Goal: Use online tool/utility: Utilize a website feature to perform a specific function

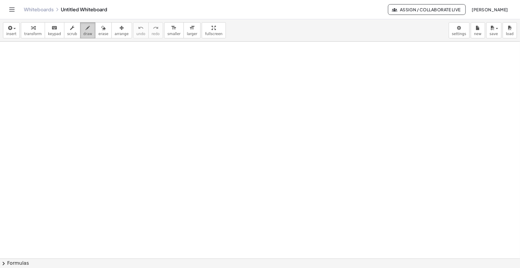
click at [83, 34] on span "draw" at bounding box center [87, 34] width 9 height 4
drag, startPoint x: 12, startPoint y: 64, endPoint x: 28, endPoint y: 56, distance: 18.2
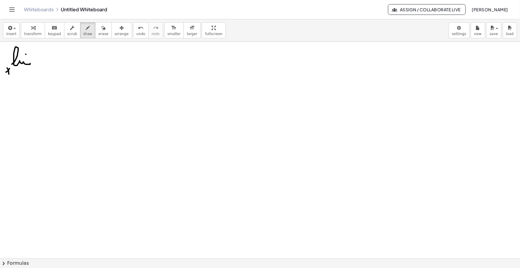
drag, startPoint x: 6, startPoint y: 72, endPoint x: 10, endPoint y: 68, distance: 5.3
drag, startPoint x: 12, startPoint y: 71, endPoint x: 15, endPoint y: 74, distance: 4.1
drag, startPoint x: 20, startPoint y: 69, endPoint x: 20, endPoint y: 73, distance: 4.2
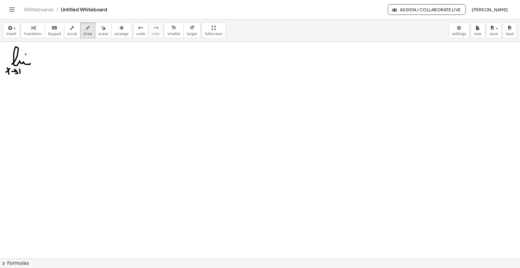
click at [9, 27] on icon "button" at bounding box center [9, 27] width 5 height 7
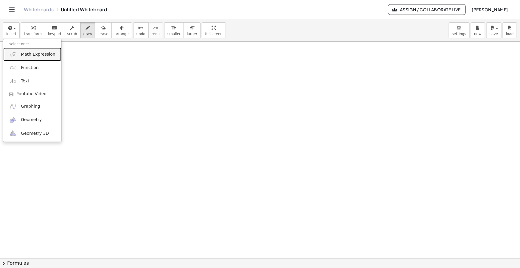
click at [29, 53] on span "Math Expression" at bounding box center [38, 55] width 34 height 6
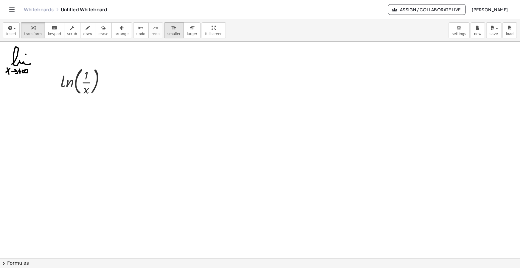
click at [164, 36] on button "format_size smaller" at bounding box center [174, 30] width 20 height 16
click at [115, 32] on span "arrange" at bounding box center [122, 34] width 14 height 4
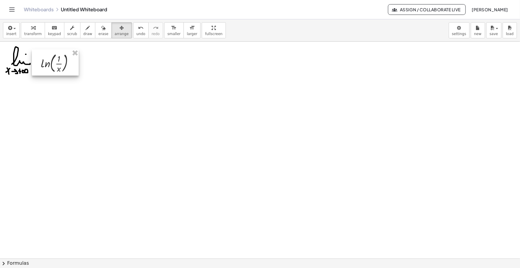
drag, startPoint x: 80, startPoint y: 82, endPoint x: 54, endPoint y: 63, distance: 31.4
click at [54, 63] on div at bounding box center [55, 62] width 47 height 26
click at [221, 18] on div "Whiteboards Untitled Whiteboard Assign / Collaborate Live Pablo Martin Oliva" at bounding box center [259, 9] width 505 height 19
click at [83, 29] on div "button" at bounding box center [87, 27] width 9 height 7
click at [83, 23] on button "draw" at bounding box center [87, 30] width 15 height 16
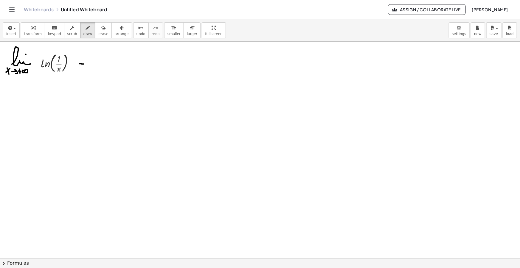
drag, startPoint x: 79, startPoint y: 64, endPoint x: 84, endPoint y: 64, distance: 5.1
drag, startPoint x: 78, startPoint y: 68, endPoint x: 83, endPoint y: 68, distance: 5.1
click at [13, 28] on span "button" at bounding box center [14, 28] width 2 height 1
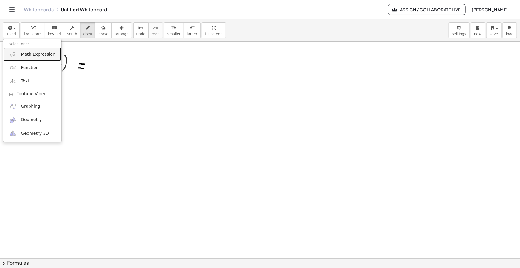
click at [34, 53] on span "Math Expression" at bounding box center [38, 55] width 34 height 6
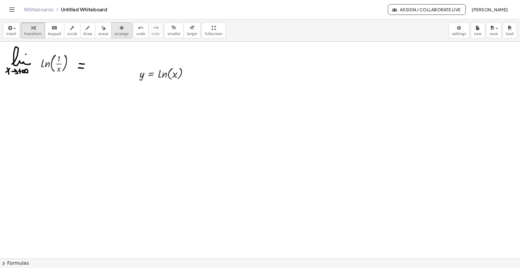
click at [118, 23] on button "arrange" at bounding box center [121, 30] width 21 height 16
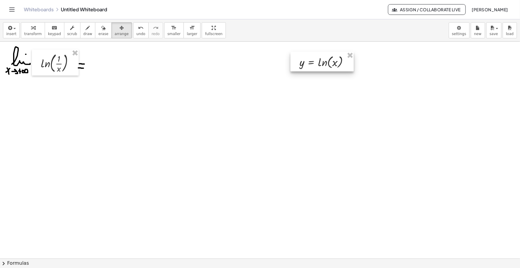
drag, startPoint x: 165, startPoint y: 77, endPoint x: 325, endPoint y: 66, distance: 160.3
click at [325, 66] on div at bounding box center [321, 62] width 63 height 20
click at [86, 26] on icon "button" at bounding box center [88, 27] width 4 height 7
drag, startPoint x: 349, startPoint y: 62, endPoint x: 361, endPoint y: 63, distance: 12.3
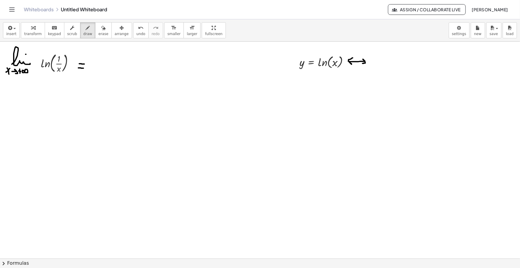
drag, startPoint x: 348, startPoint y: 61, endPoint x: 352, endPoint y: 58, distance: 5.5
click at [9, 31] on icon "button" at bounding box center [9, 27] width 5 height 7
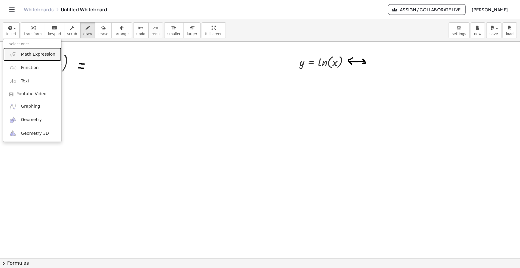
click at [46, 59] on link "Math Expression" at bounding box center [32, 54] width 58 height 13
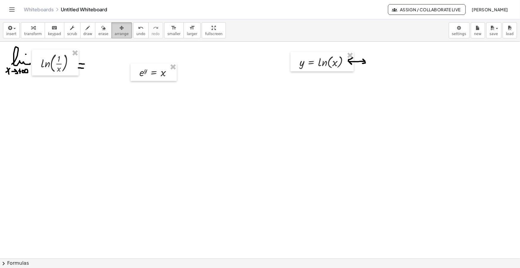
click at [115, 28] on div "button" at bounding box center [122, 27] width 14 height 7
drag, startPoint x: 147, startPoint y: 71, endPoint x: 381, endPoint y: 63, distance: 233.9
click at [381, 63] on div at bounding box center [387, 64] width 46 height 18
click at [338, 33] on div "insert select one: Math Expression Function Text Youtube Video Graphing Geometr…" at bounding box center [260, 30] width 520 height 22
click at [84, 26] on div "button" at bounding box center [87, 27] width 9 height 7
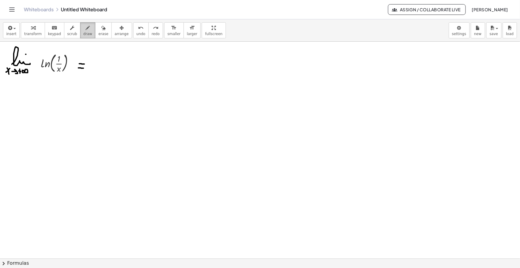
click at [83, 32] on span "draw" at bounding box center [87, 34] width 9 height 4
drag, startPoint x: 93, startPoint y: 59, endPoint x: 108, endPoint y: 58, distance: 15.2
drag, startPoint x: 102, startPoint y: 56, endPoint x: 100, endPoint y: 58, distance: 3.2
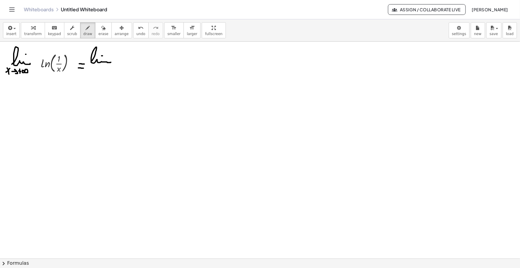
drag, startPoint x: 95, startPoint y: 68, endPoint x: 100, endPoint y: 68, distance: 5.1
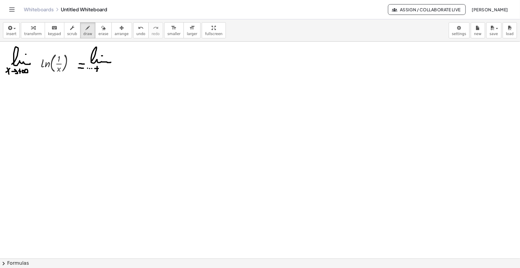
click at [17, 34] on button "insert" at bounding box center [11, 30] width 17 height 16
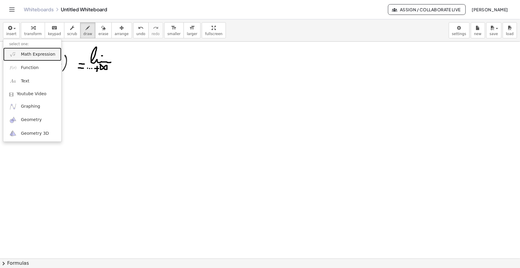
click at [29, 53] on span "Math Expression" at bounding box center [38, 55] width 34 height 6
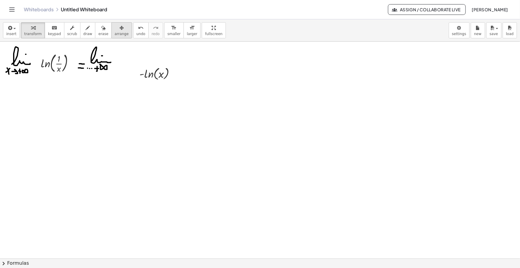
click at [119, 29] on icon "button" at bounding box center [121, 27] width 4 height 7
drag, startPoint x: 152, startPoint y: 71, endPoint x: 142, endPoint y: 65, distance: 11.7
click at [142, 65] on div at bounding box center [139, 64] width 49 height 20
click at [80, 29] on button "draw" at bounding box center [87, 30] width 15 height 16
